Goal: Task Accomplishment & Management: Manage account settings

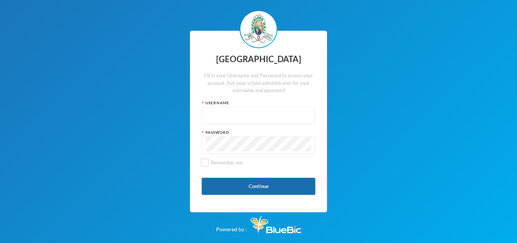
type input "glh24es84"
click at [276, 186] on button "Continue" at bounding box center [259, 185] width 114 height 17
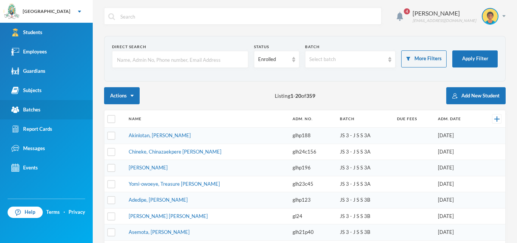
click at [20, 112] on div "Batches" at bounding box center [25, 110] width 29 height 8
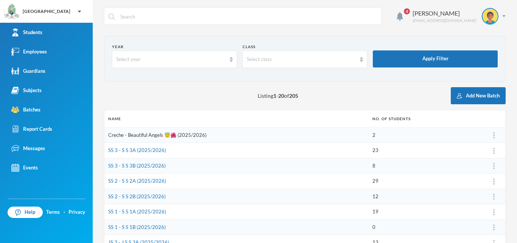
click at [149, 134] on link "Creche - Beautiful Angels 😇🌺 (2025/2026)" at bounding box center [157, 135] width 98 height 6
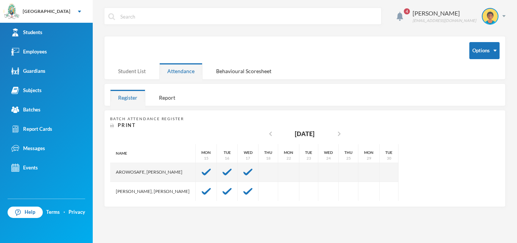
click at [131, 68] on div "Student List" at bounding box center [132, 71] width 44 height 16
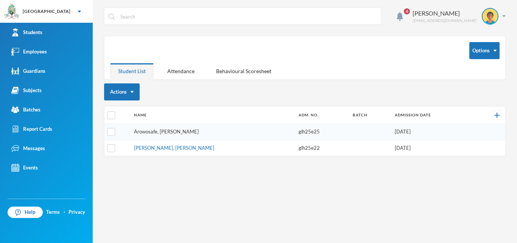
click at [176, 129] on link "Arowosafe, [PERSON_NAME]" at bounding box center [166, 131] width 65 height 6
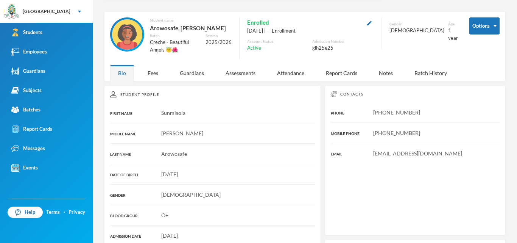
scroll to position [38, 0]
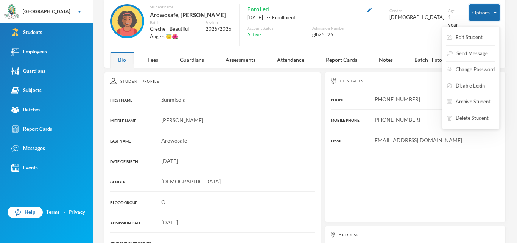
click at [474, 13] on button "Options" at bounding box center [484, 12] width 30 height 17
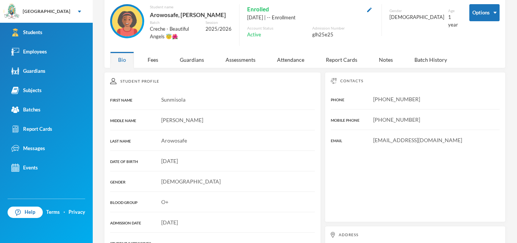
scroll to position [0, 0]
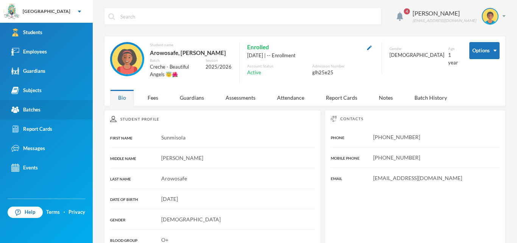
click at [43, 113] on link "Batches" at bounding box center [46, 109] width 93 height 19
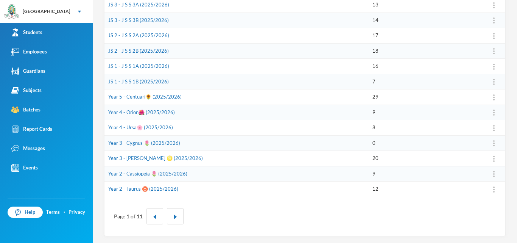
scroll to position [238, 0]
click at [177, 221] on button "button" at bounding box center [175, 215] width 17 height 16
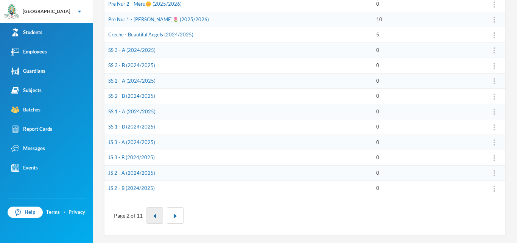
click at [154, 215] on img "button" at bounding box center [154, 215] width 5 height 5
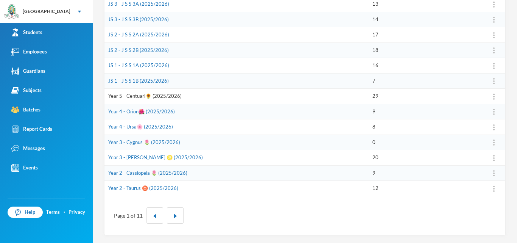
click at [132, 97] on link "Year 5 - Centuari🌻 (2025/2026)" at bounding box center [144, 96] width 73 height 6
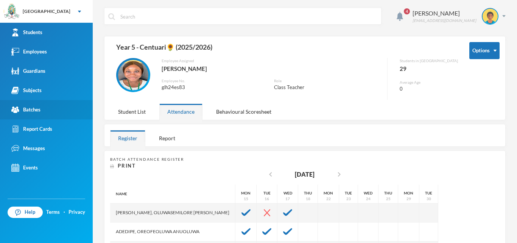
click at [22, 114] on link "Batches" at bounding box center [46, 109] width 93 height 19
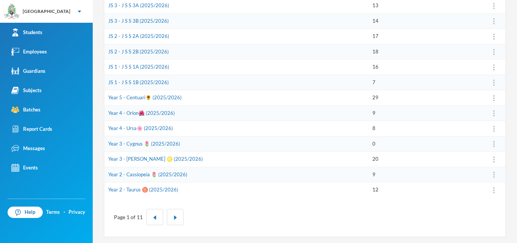
scroll to position [238, 0]
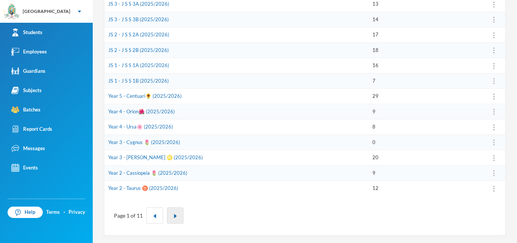
click at [171, 220] on button "button" at bounding box center [175, 215] width 17 height 16
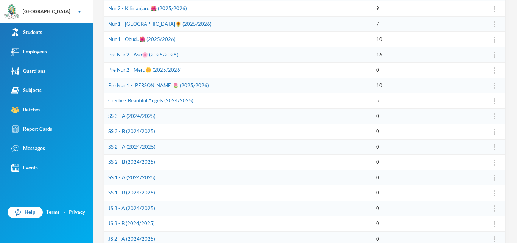
scroll to position [162, 0]
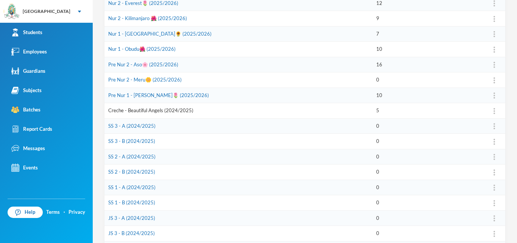
click at [150, 111] on link "Creche - Beautiful Angels (2024/2025)" at bounding box center [150, 110] width 85 height 6
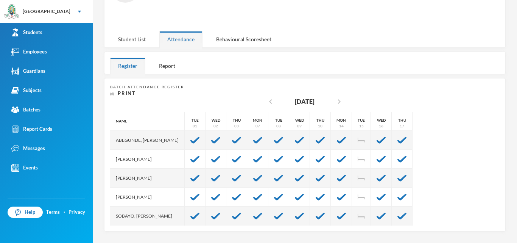
scroll to position [69, 0]
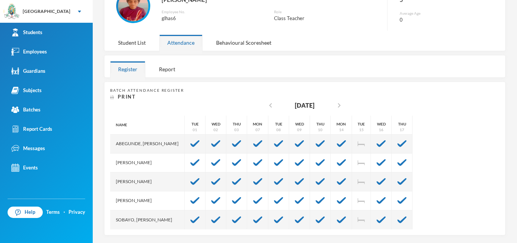
click at [138, 40] on div "Student List" at bounding box center [132, 42] width 44 height 16
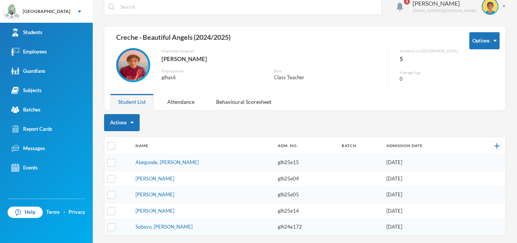
scroll to position [10, 0]
click at [135, 125] on button "Actions" at bounding box center [122, 122] width 36 height 17
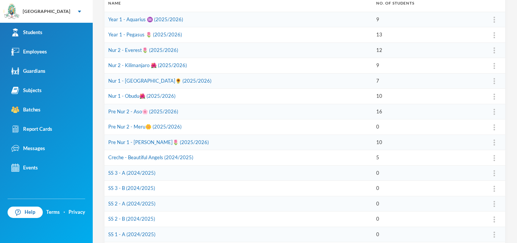
scroll to position [86, 0]
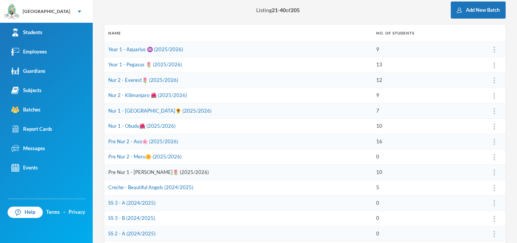
click at [125, 170] on link "Pre Nur 1 - [PERSON_NAME]🌷 (2025/2026)" at bounding box center [158, 172] width 101 height 6
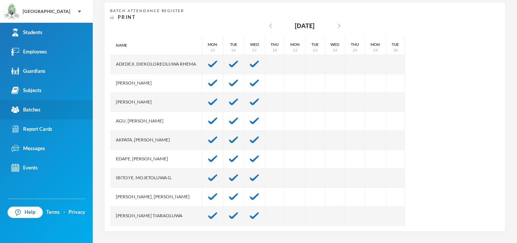
click at [36, 109] on div "Batches" at bounding box center [25, 110] width 29 height 8
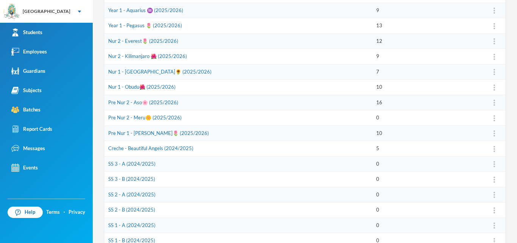
scroll to position [238, 0]
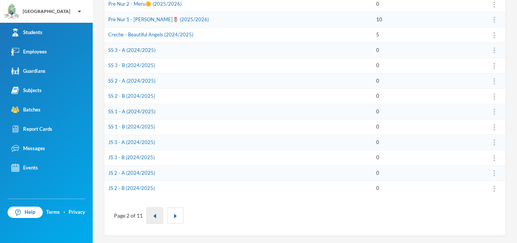
click at [149, 219] on button "button" at bounding box center [154, 215] width 17 height 16
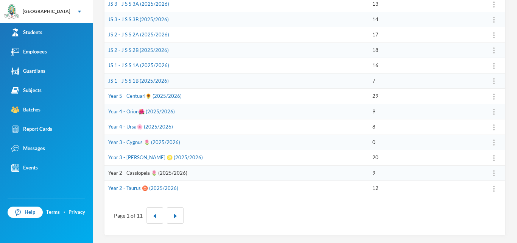
click at [136, 170] on link "Year 2 - Cassiopeia 🌷 (2025/2026)" at bounding box center [147, 173] width 79 height 6
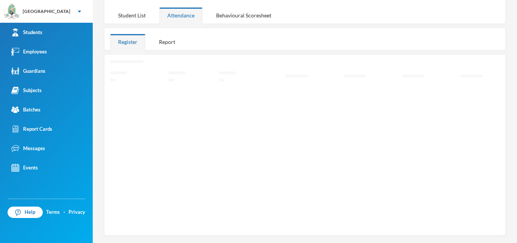
scroll to position [90, 0]
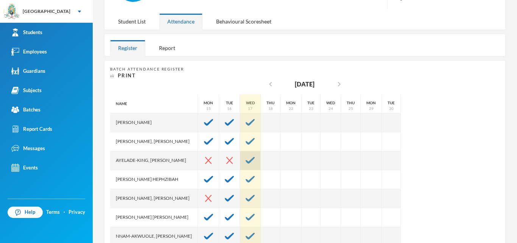
click at [255, 162] on img at bounding box center [250, 160] width 9 height 7
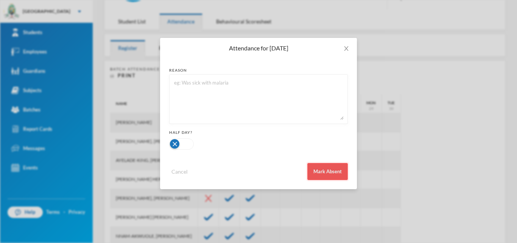
click at [333, 174] on button "Mark Absent" at bounding box center [327, 171] width 40 height 17
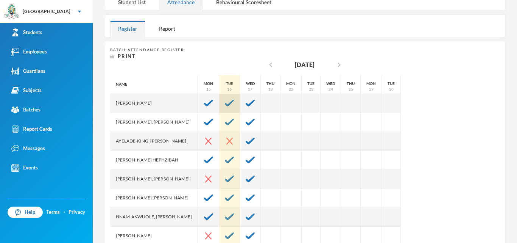
scroll to position [114, 0]
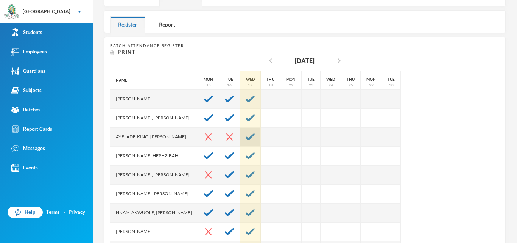
click at [258, 140] on div at bounding box center [250, 137] width 21 height 19
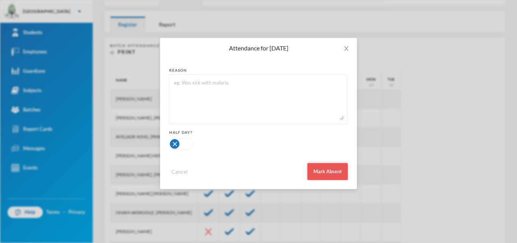
click at [314, 171] on button "Mark Absent" at bounding box center [327, 171] width 40 height 17
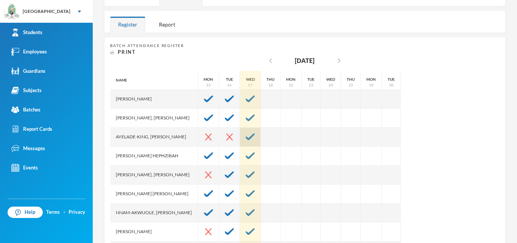
click at [254, 135] on img at bounding box center [250, 136] width 9 height 7
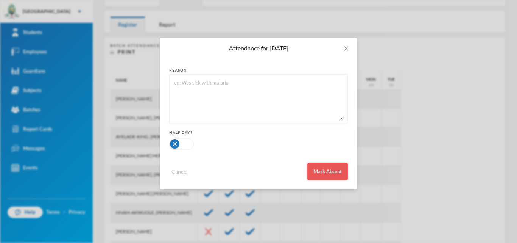
click at [318, 169] on button "Mark Absent" at bounding box center [327, 171] width 40 height 17
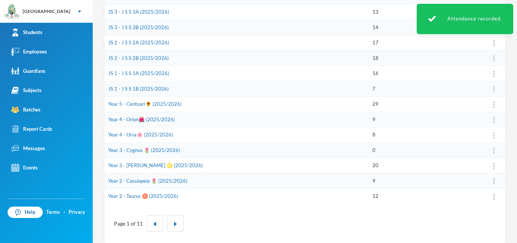
scroll to position [238, 0]
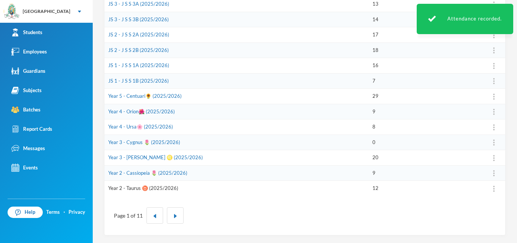
click at [150, 188] on link "Year 2 - Taurus ♉️ (2025/2026)" at bounding box center [143, 188] width 70 height 6
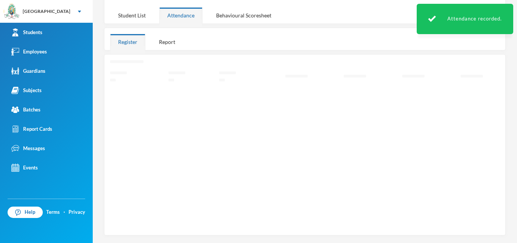
scroll to position [90, 0]
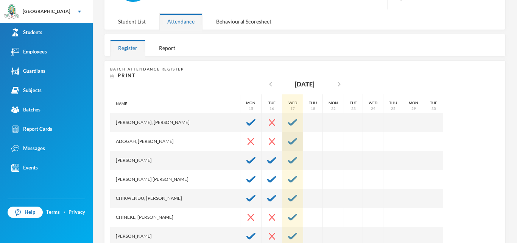
click at [288, 140] on img at bounding box center [292, 141] width 9 height 7
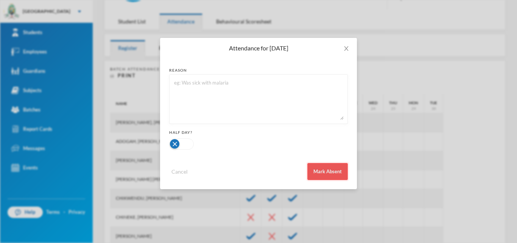
click at [320, 173] on button "Mark Absent" at bounding box center [327, 171] width 40 height 17
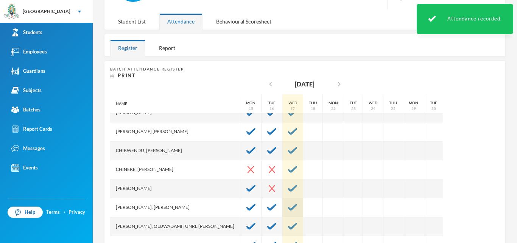
scroll to position [57, 0]
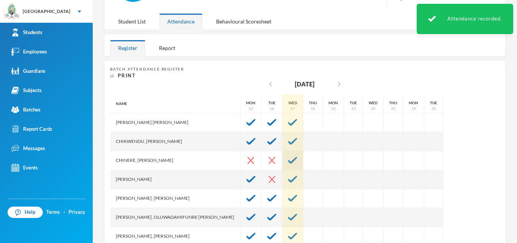
click at [288, 161] on img at bounding box center [292, 160] width 9 height 7
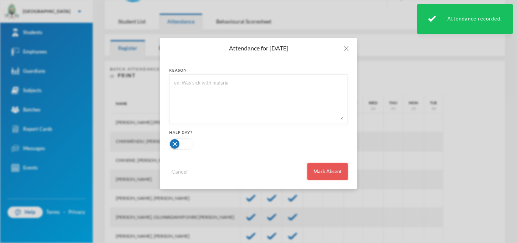
click at [338, 167] on button "Mark Absent" at bounding box center [327, 171] width 40 height 17
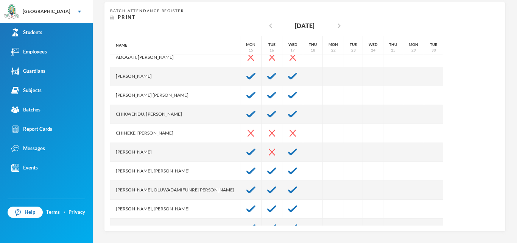
scroll to position [0, 0]
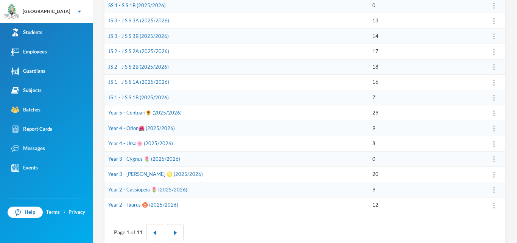
scroll to position [224, 0]
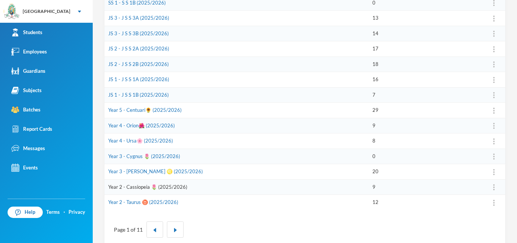
click at [156, 188] on link "Year 2 - Cassiopeia 🌷 (2025/2026)" at bounding box center [147, 187] width 79 height 6
